Goal: Find specific fact: Find specific fact

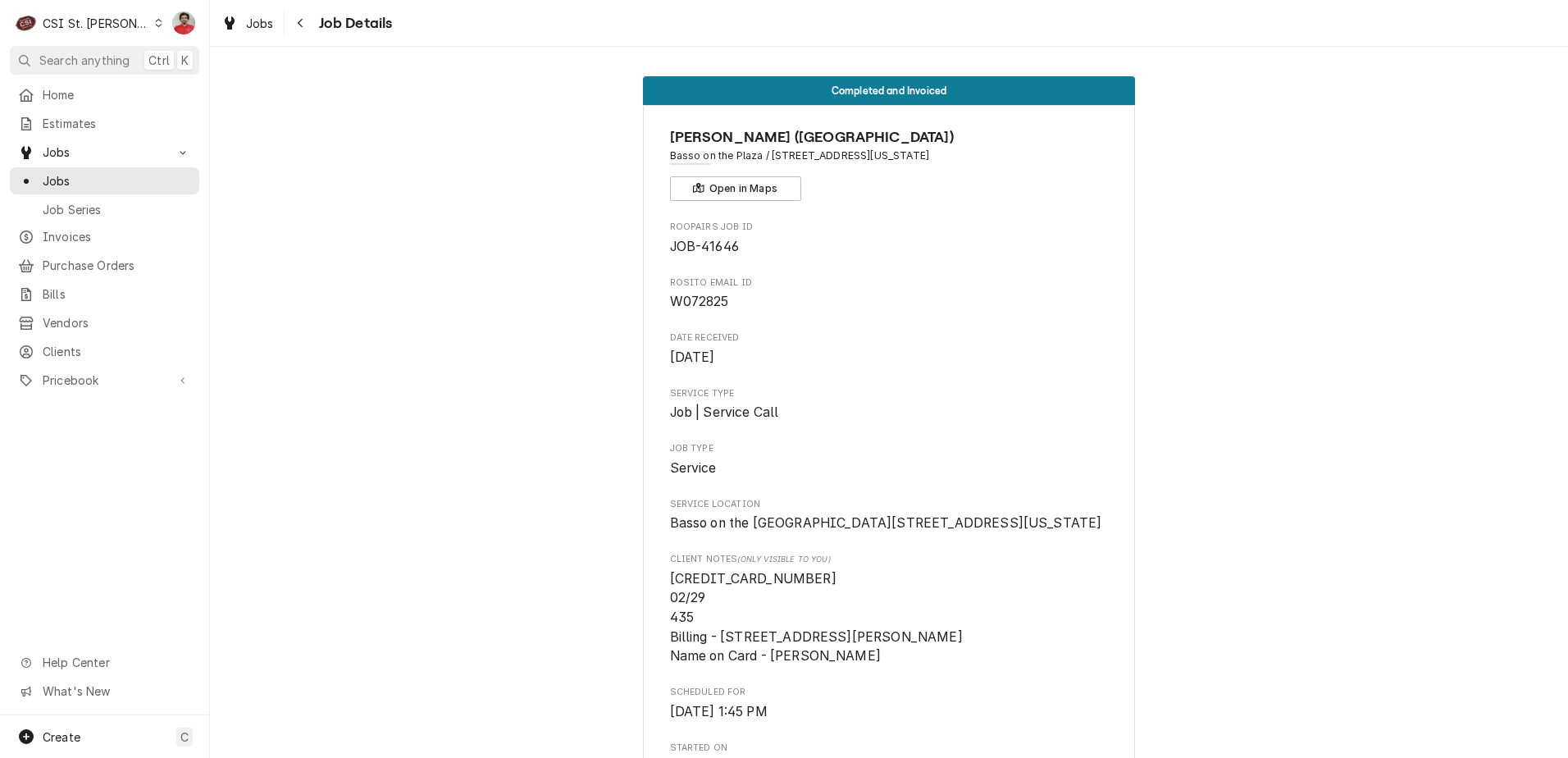
scroll to position [1408, 0]
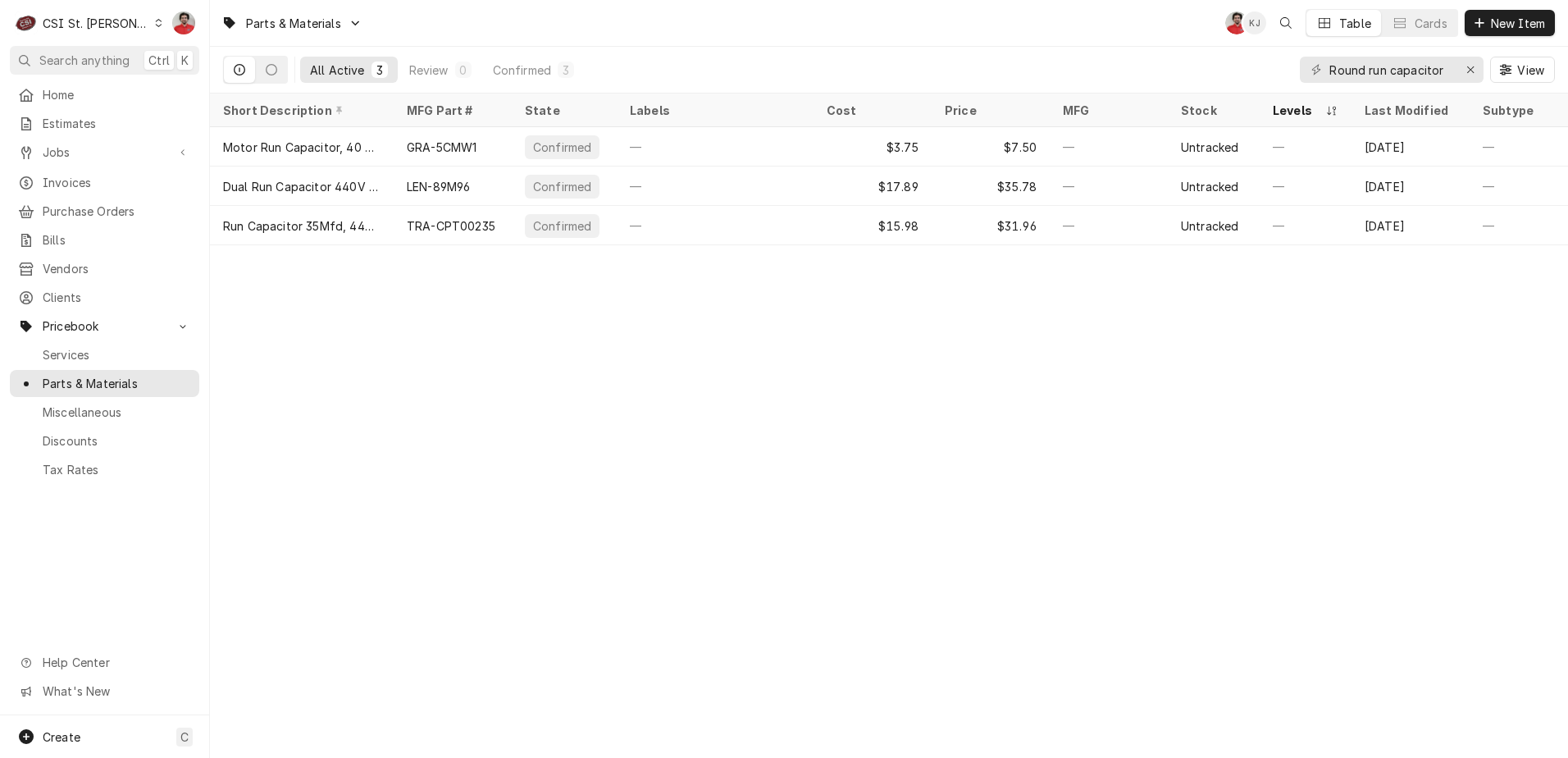
drag, startPoint x: 1408, startPoint y: 61, endPoint x: 1439, endPoint y: 76, distance: 34.4
click at [1409, 61] on input "Round run capacitor" at bounding box center [1391, 69] width 123 height 26
click at [1448, 70] on input "Round run capacitor" at bounding box center [1391, 69] width 123 height 26
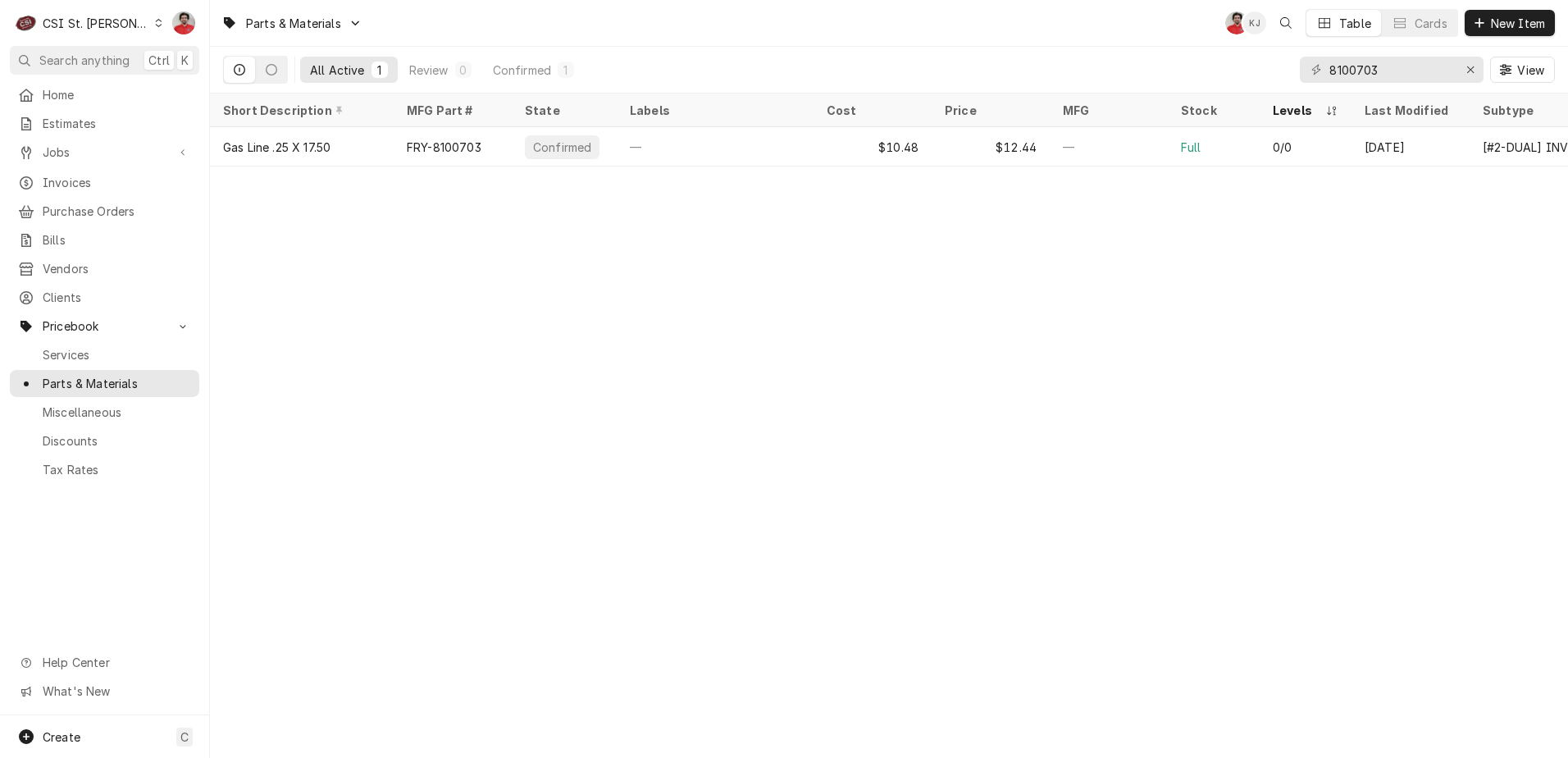
type input "8100703"
